Goal: Navigation & Orientation: Find specific page/section

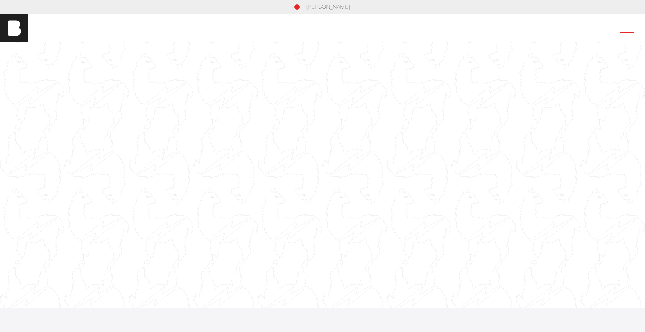
click at [630, 23] on span at bounding box center [624, 28] width 20 height 16
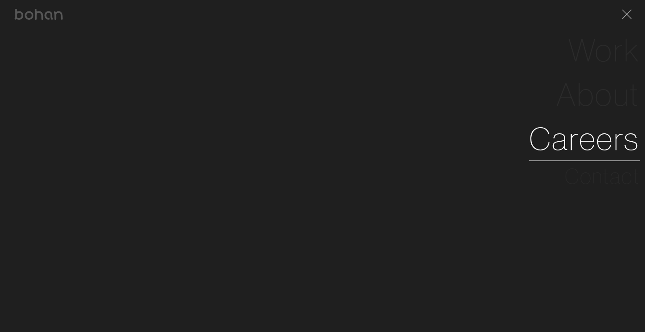
click at [611, 148] on link "Careers" at bounding box center [584, 139] width 111 height 44
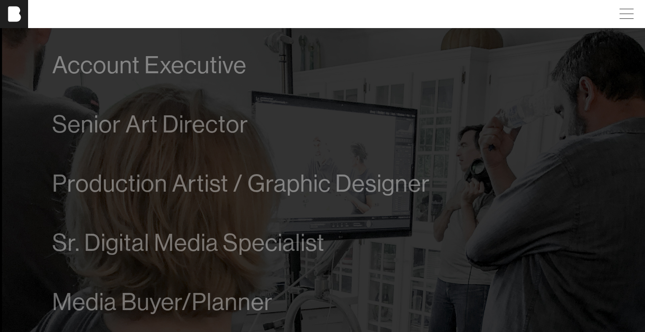
scroll to position [507, 0]
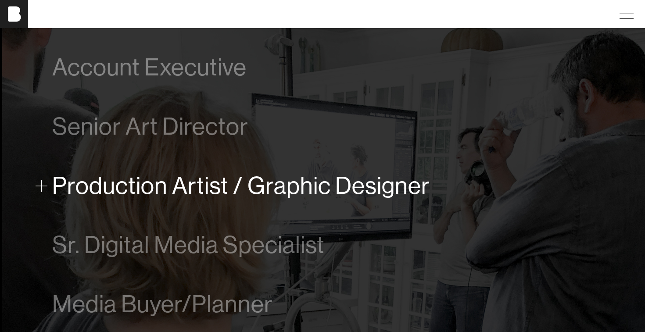
click at [235, 191] on span "Production Artist / Graphic Designer" at bounding box center [241, 185] width 378 height 27
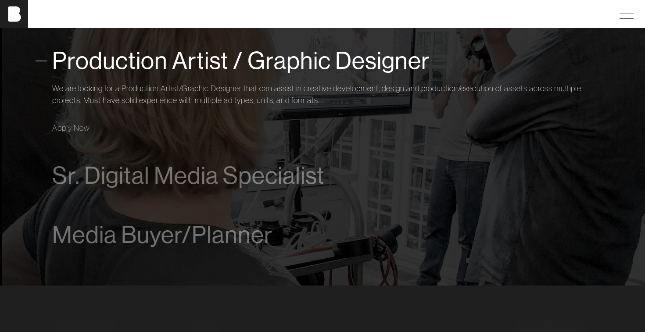
scroll to position [728, 0]
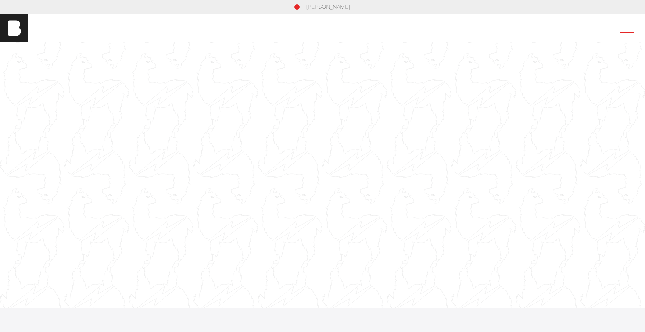
click at [627, 23] on span at bounding box center [624, 28] width 20 height 16
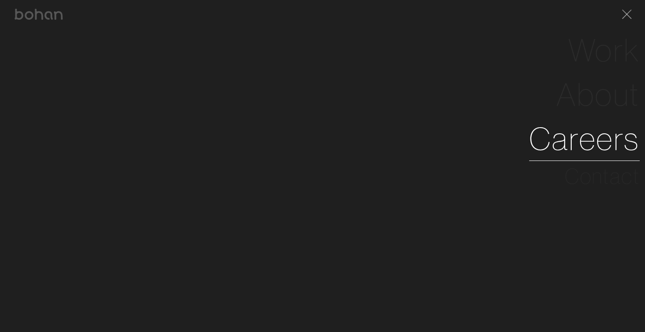
click at [611, 156] on link "Careers" at bounding box center [584, 139] width 111 height 44
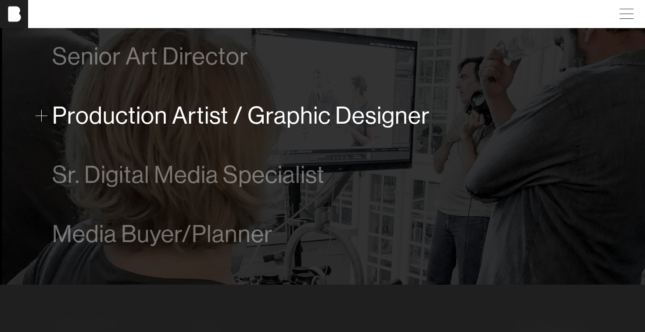
scroll to position [672, 0]
